Goal: Information Seeking & Learning: Learn about a topic

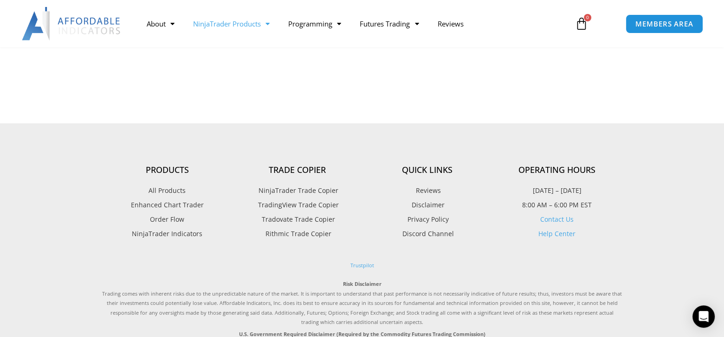
scroll to position [1169, 0]
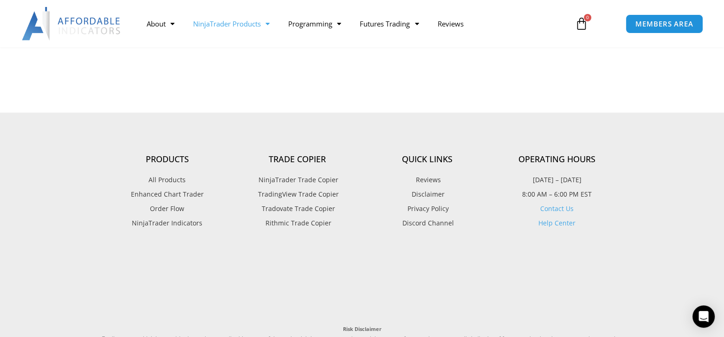
click at [299, 221] on span "Rithmic Trade Copier" at bounding box center [297, 223] width 68 height 12
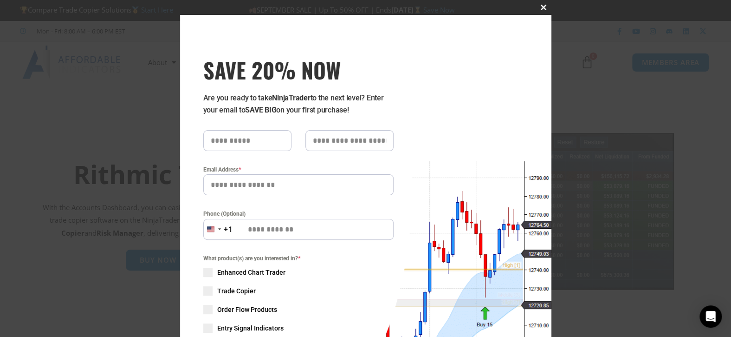
click at [538, 6] on span "SAVE 20% NOW popup" at bounding box center [544, 8] width 15 height 6
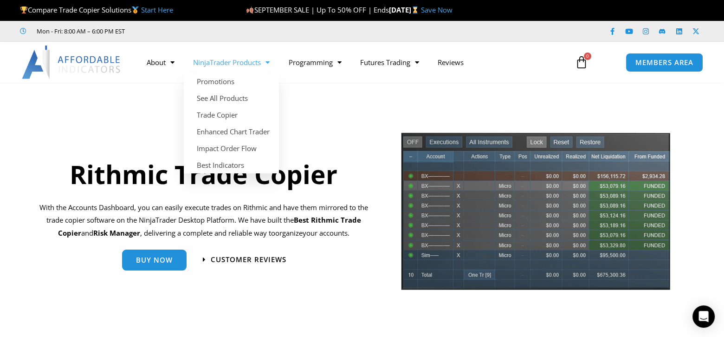
click at [264, 65] on span "Menu" at bounding box center [265, 62] width 9 height 16
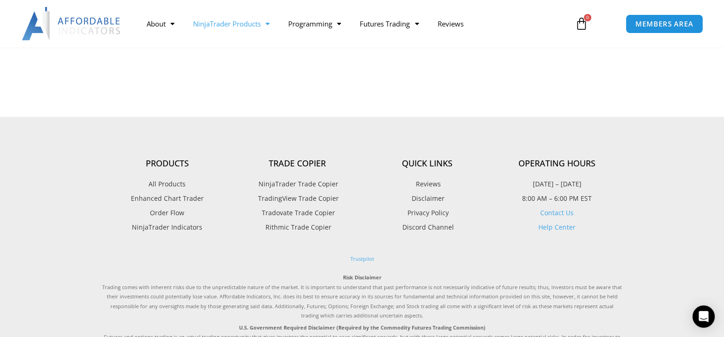
scroll to position [1169, 0]
